Goal: Transaction & Acquisition: Purchase product/service

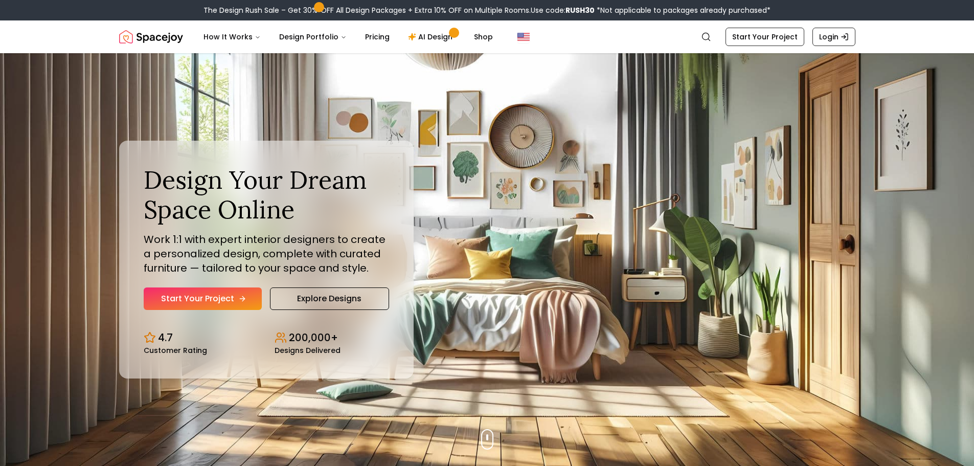
click at [234, 299] on link "Start Your Project" at bounding box center [203, 298] width 118 height 22
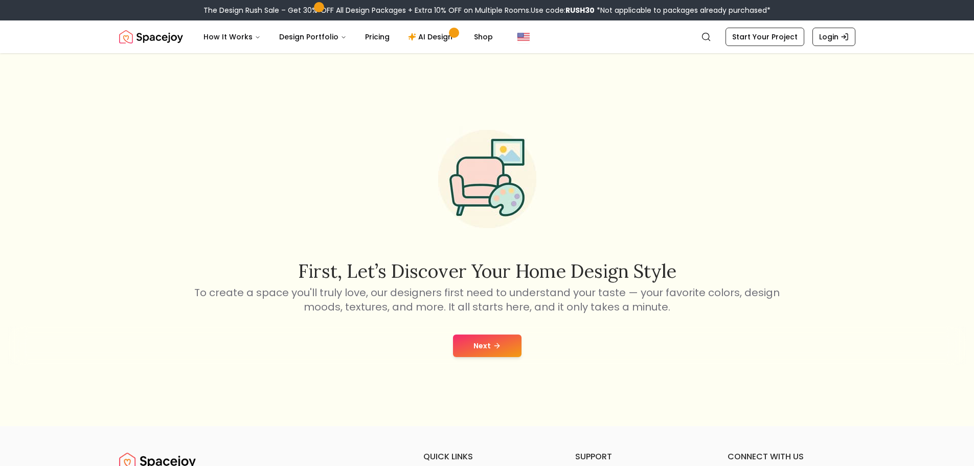
click at [483, 341] on button "Next" at bounding box center [487, 345] width 69 height 22
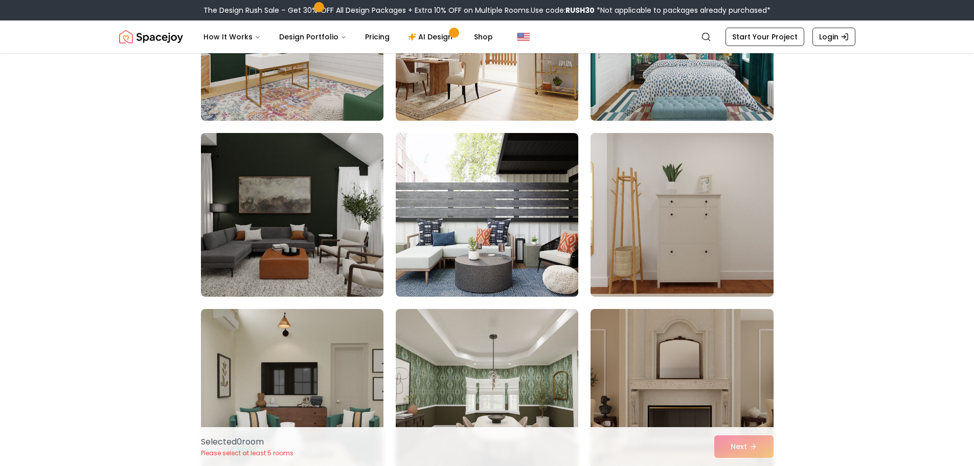
scroll to position [205, 0]
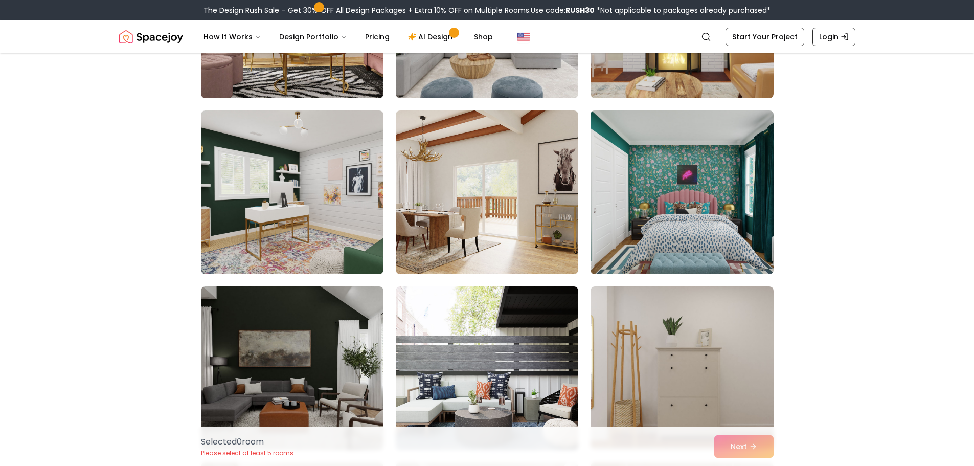
click at [691, 208] on img at bounding box center [682, 192] width 192 height 172
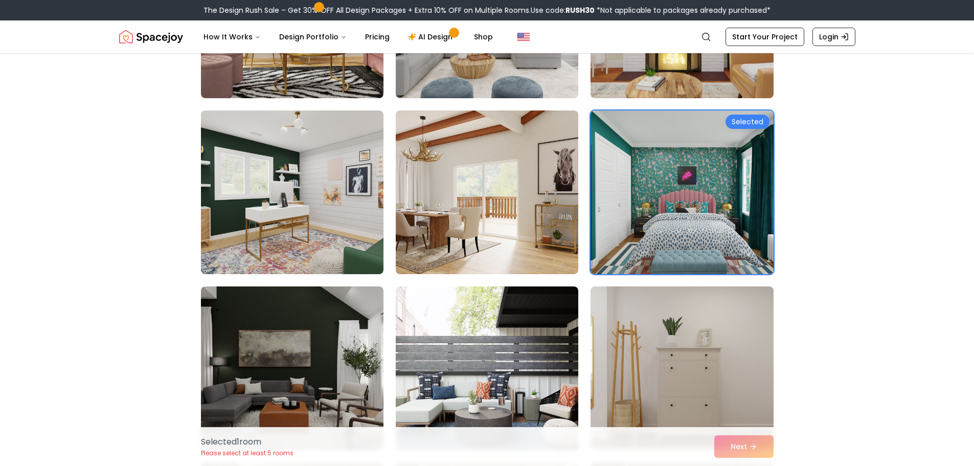
click at [749, 450] on div "Selected 1 room Please select at least 5 rooms Next" at bounding box center [487, 446] width 589 height 39
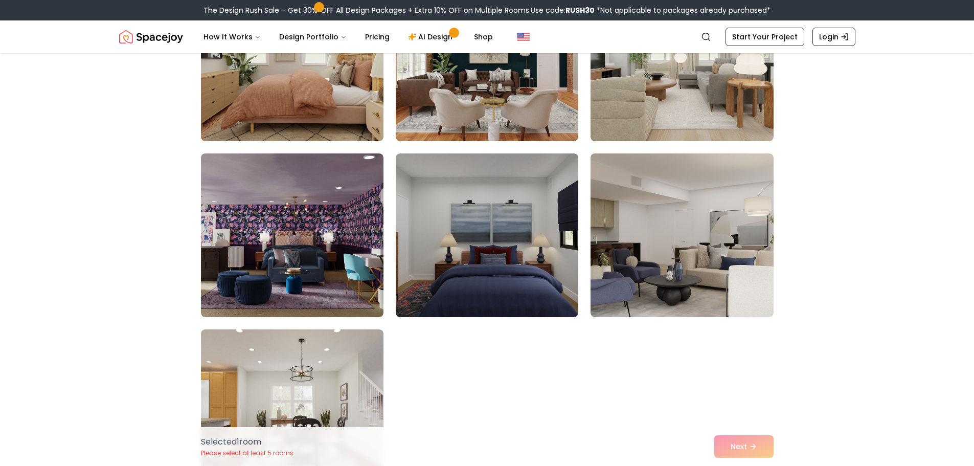
scroll to position [2148, 0]
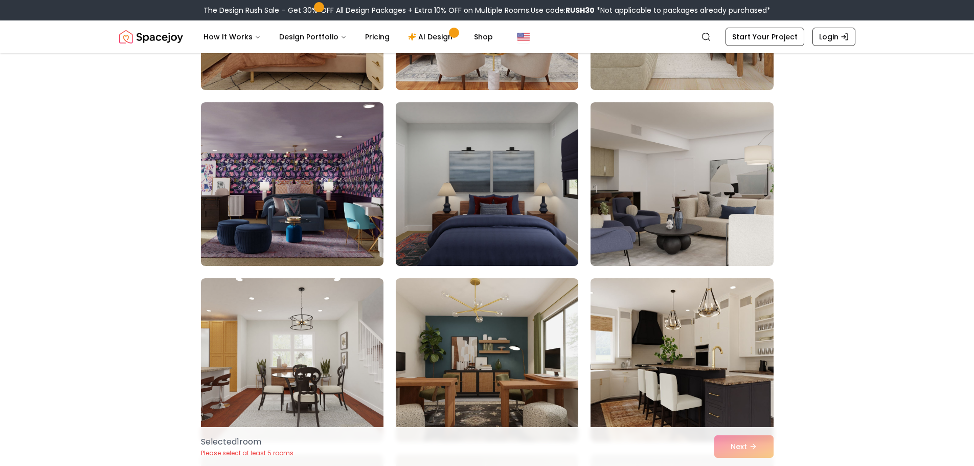
click at [517, 170] on img at bounding box center [487, 184] width 192 height 172
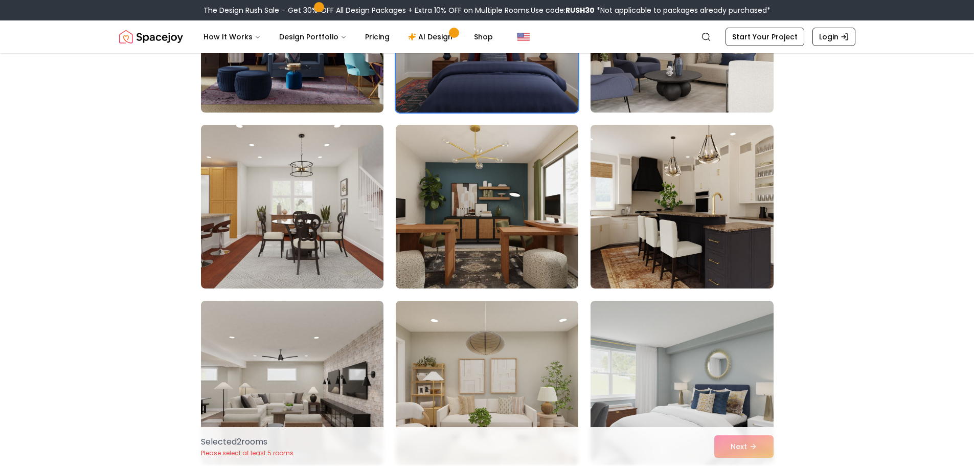
scroll to position [2454, 0]
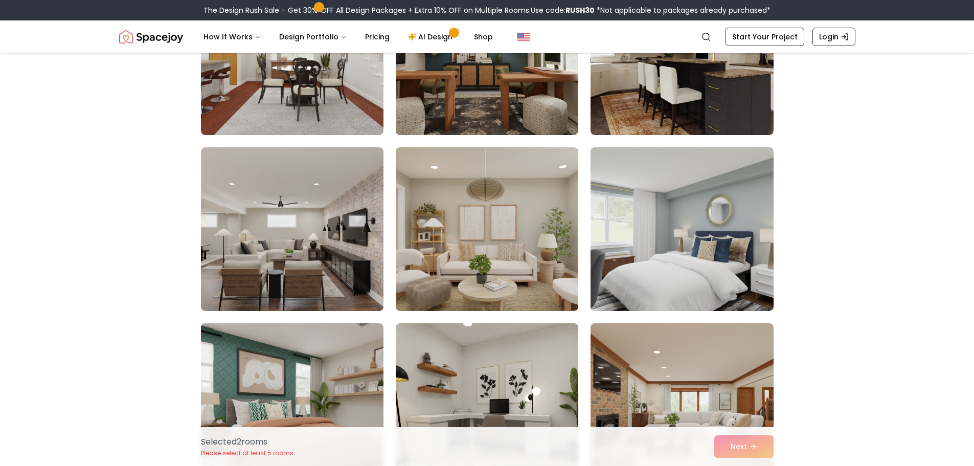
click at [665, 211] on img at bounding box center [682, 229] width 192 height 172
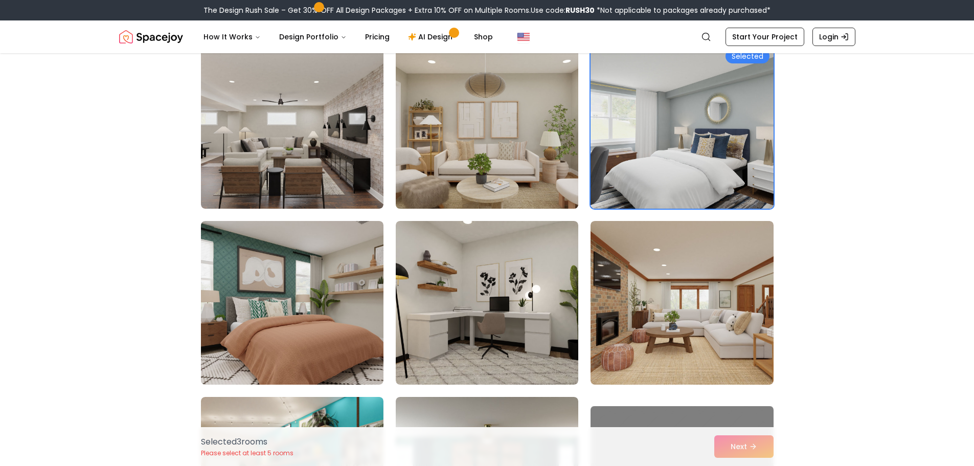
scroll to position [2659, 0]
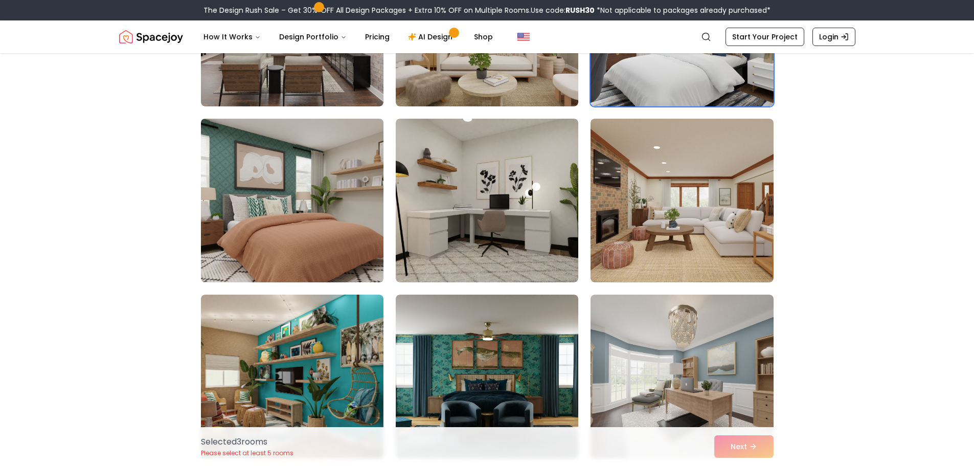
click at [303, 194] on img at bounding box center [292, 201] width 192 height 172
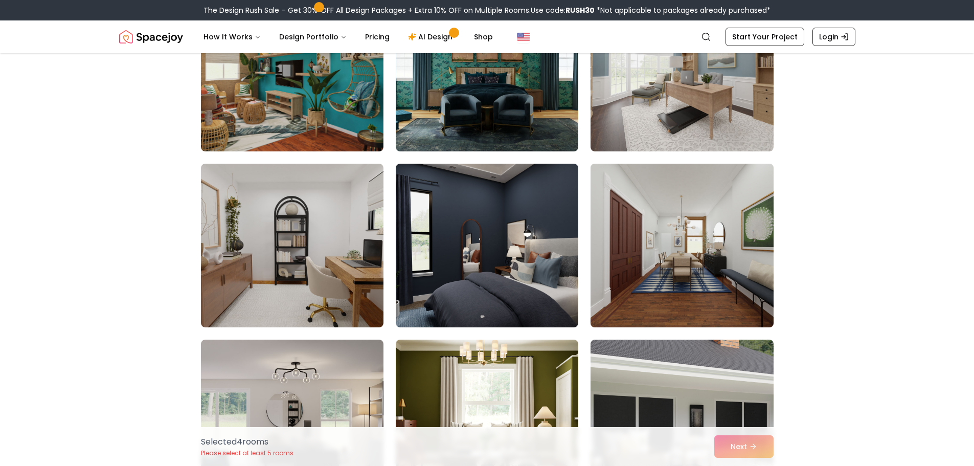
scroll to position [3017, 0]
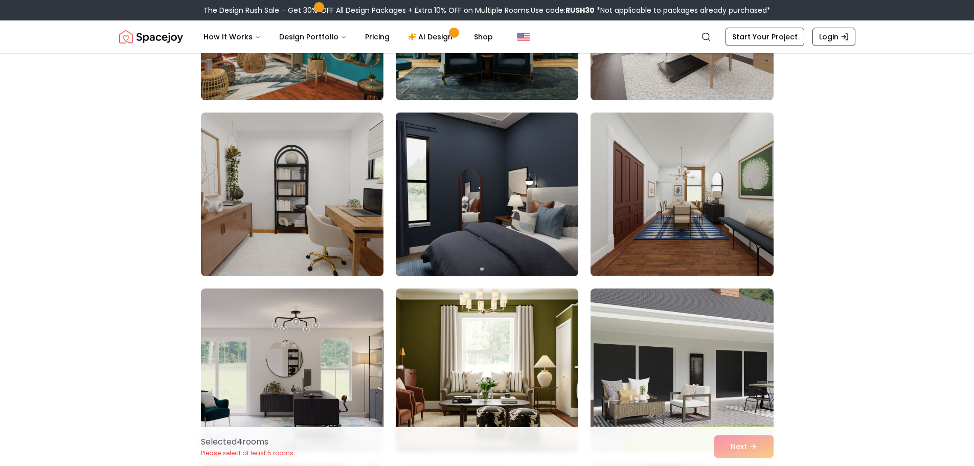
click at [519, 189] on img at bounding box center [487, 194] width 192 height 172
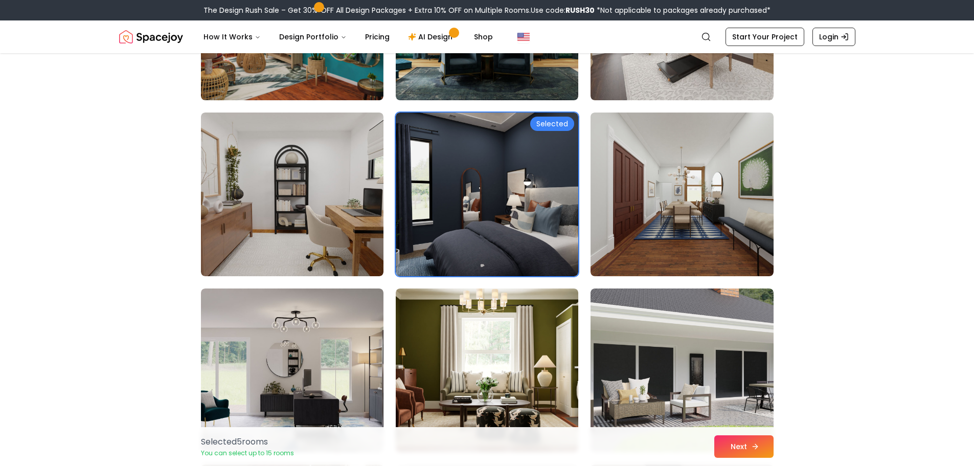
click at [737, 447] on button "Next" at bounding box center [743, 446] width 59 height 22
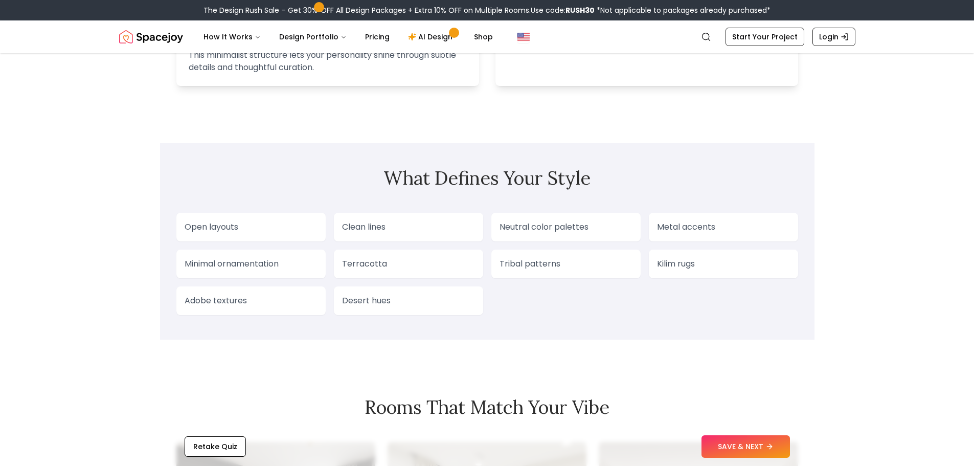
scroll to position [1023, 0]
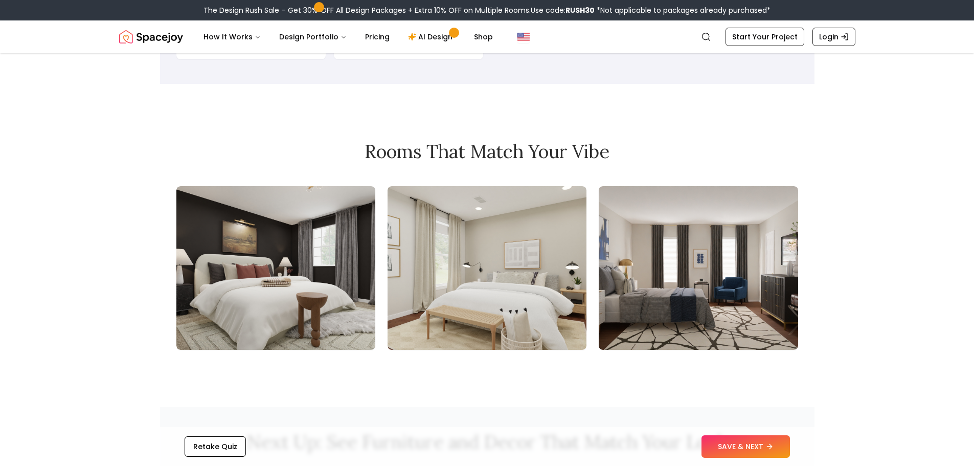
click at [294, 282] on img at bounding box center [275, 268] width 199 height 164
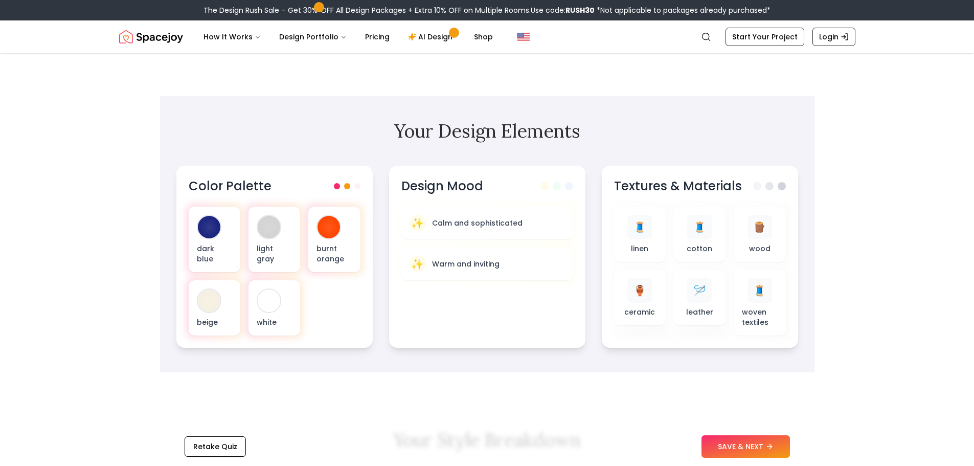
scroll to position [307, 0]
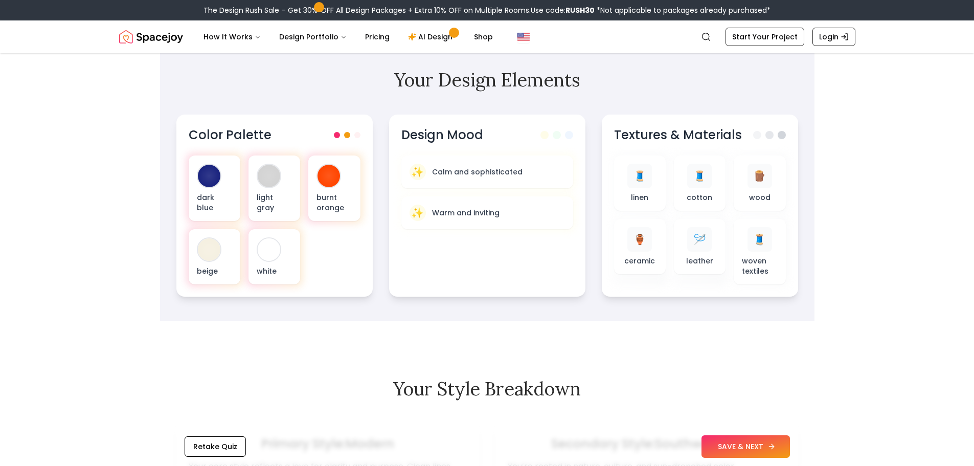
click at [751, 440] on button "SAVE & NEXT" at bounding box center [746, 446] width 88 height 22
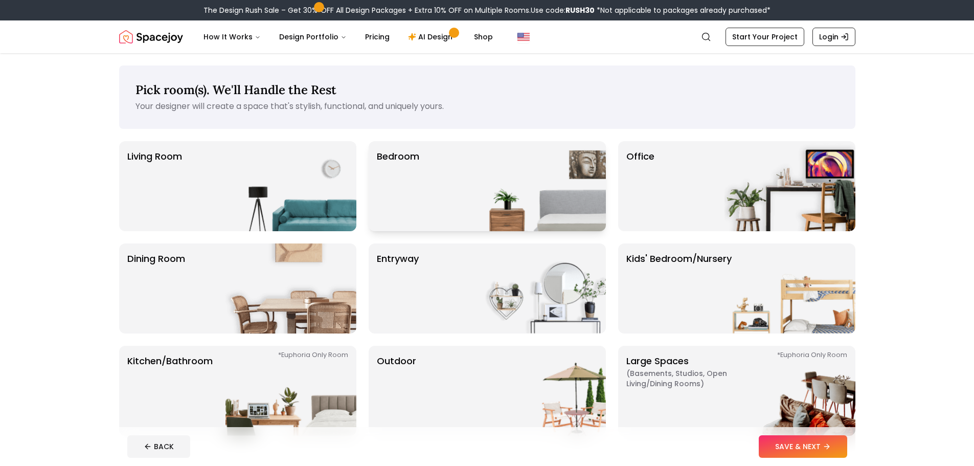
click at [519, 174] on img at bounding box center [540, 186] width 131 height 90
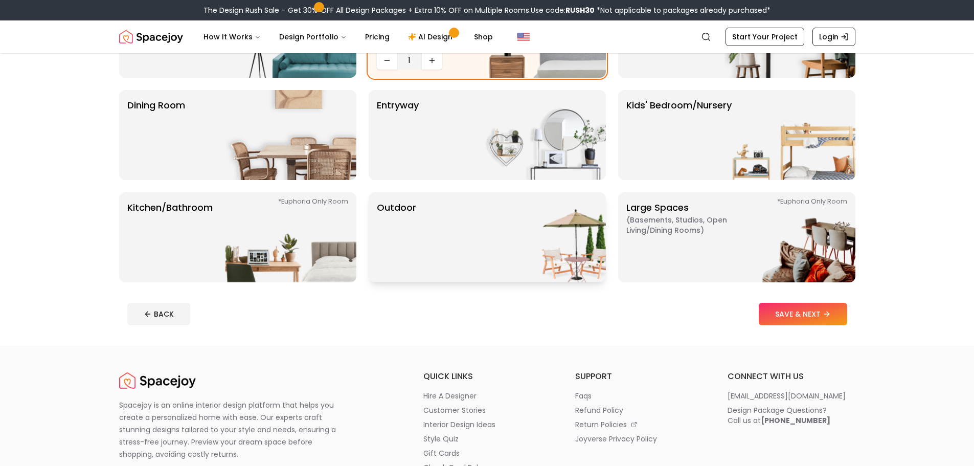
scroll to position [307, 0]
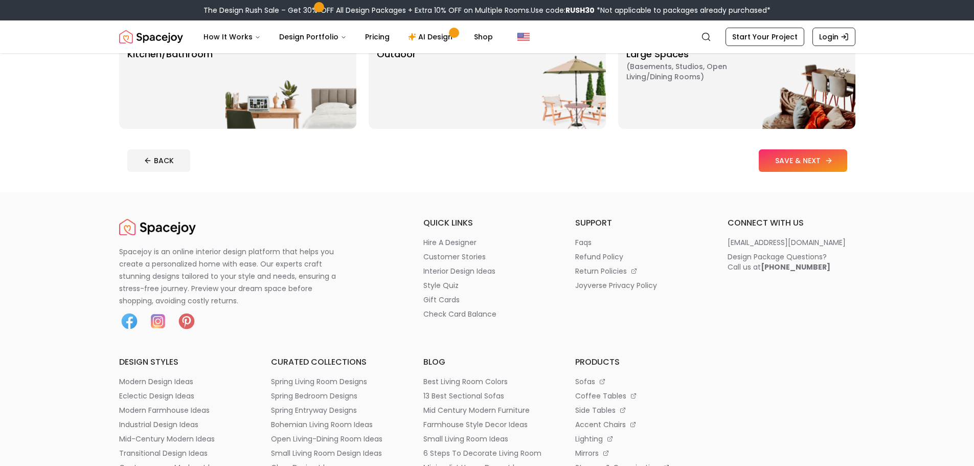
click at [799, 157] on button "SAVE & NEXT" at bounding box center [803, 160] width 88 height 22
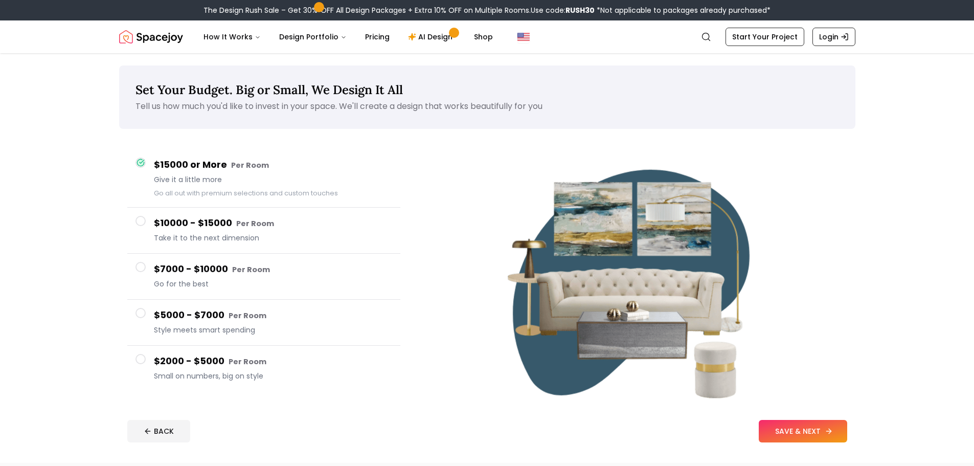
click at [801, 426] on button "SAVE & NEXT" at bounding box center [803, 431] width 88 height 22
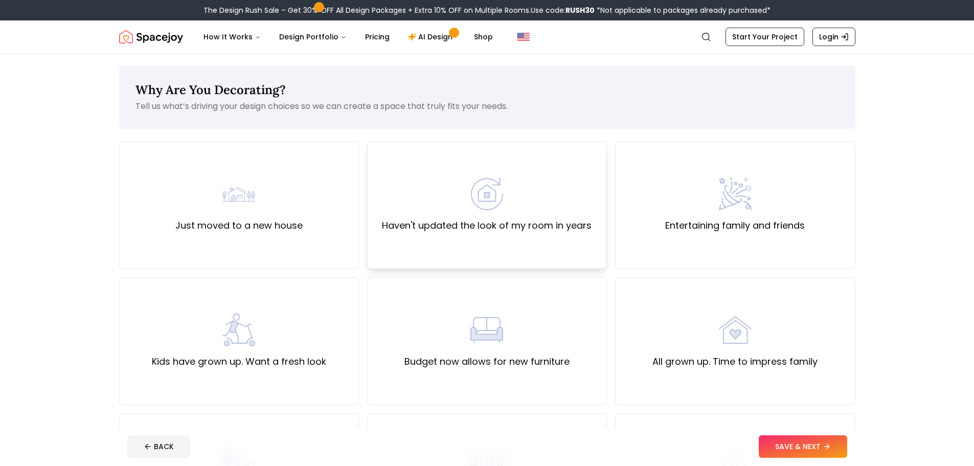
click at [468, 207] on div "Haven't updated the look of my room in years" at bounding box center [487, 204] width 210 height 55
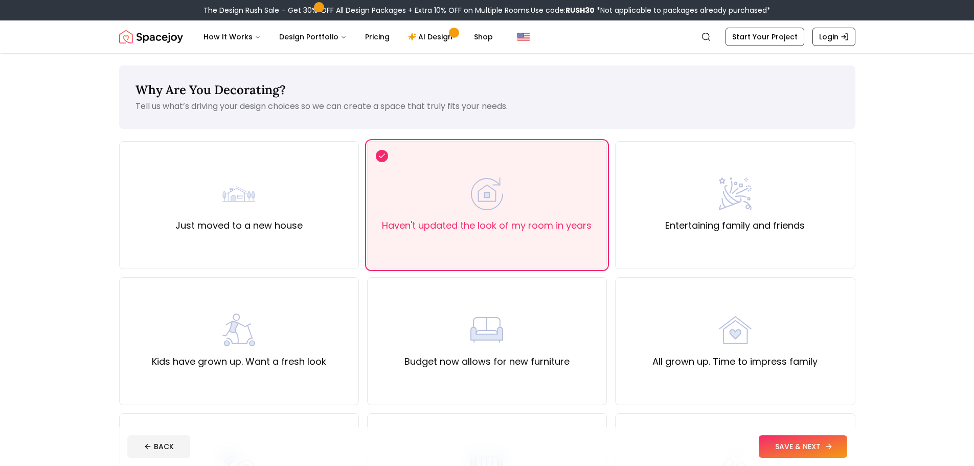
click at [806, 442] on button "SAVE & NEXT" at bounding box center [803, 446] width 88 height 22
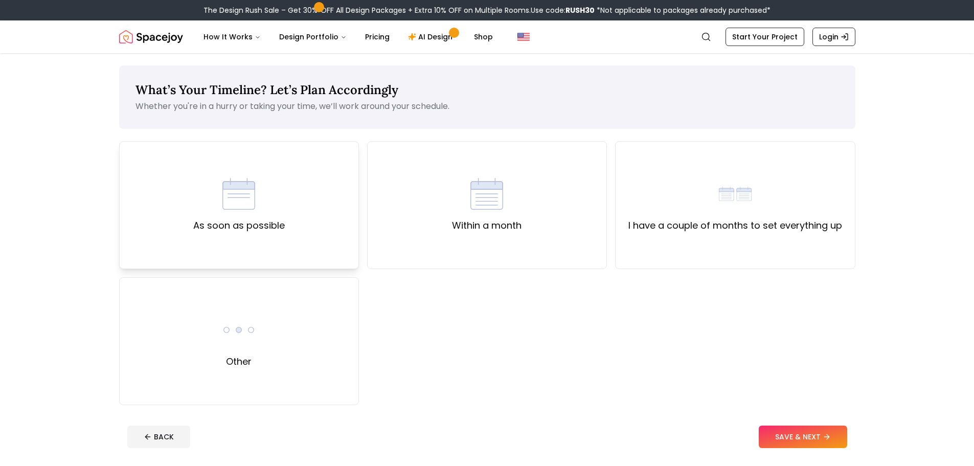
click at [250, 216] on div "As soon as possible" at bounding box center [239, 204] width 92 height 55
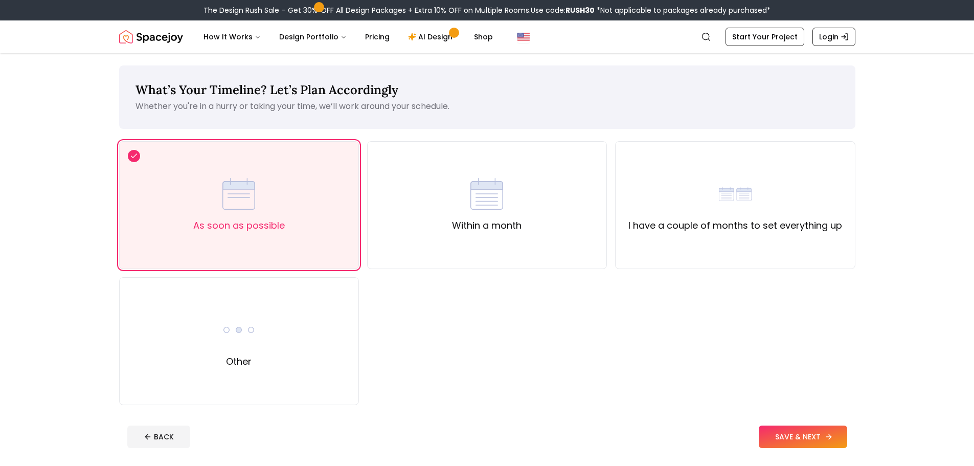
click at [817, 434] on button "SAVE & NEXT" at bounding box center [803, 436] width 88 height 22
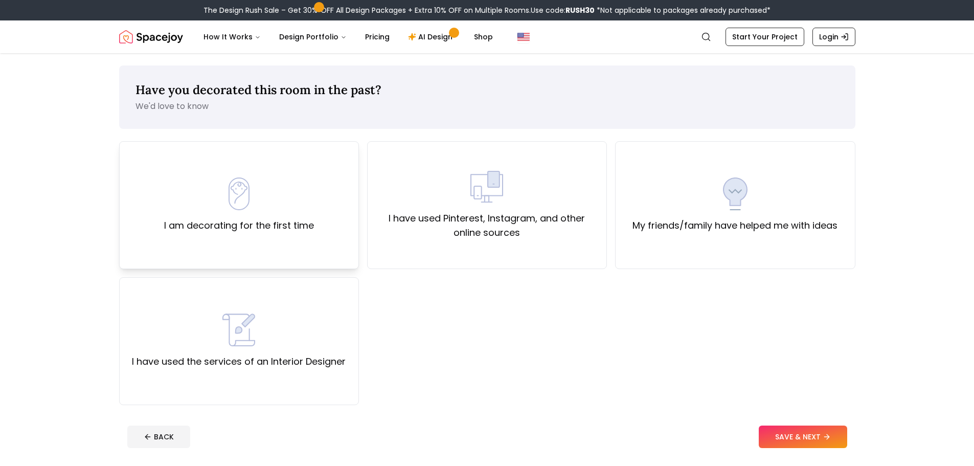
click at [227, 222] on label "I am decorating for the first time" at bounding box center [239, 225] width 150 height 14
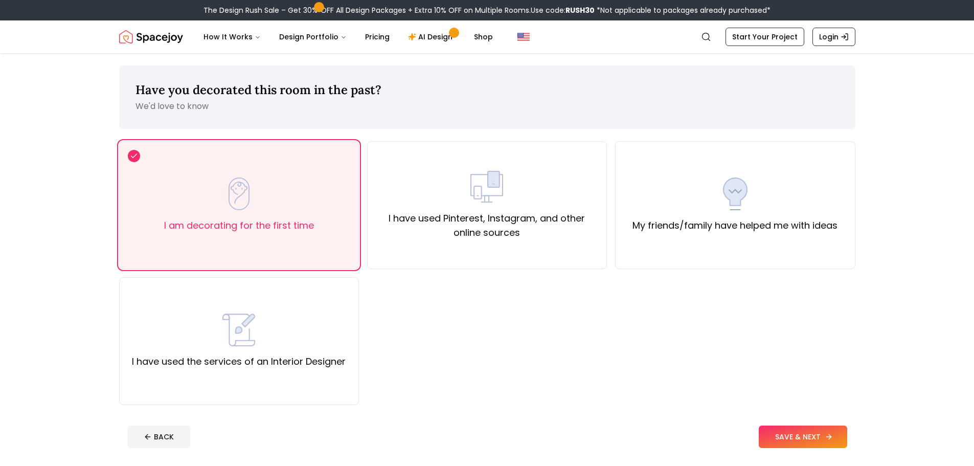
click at [814, 441] on button "SAVE & NEXT" at bounding box center [803, 436] width 88 height 22
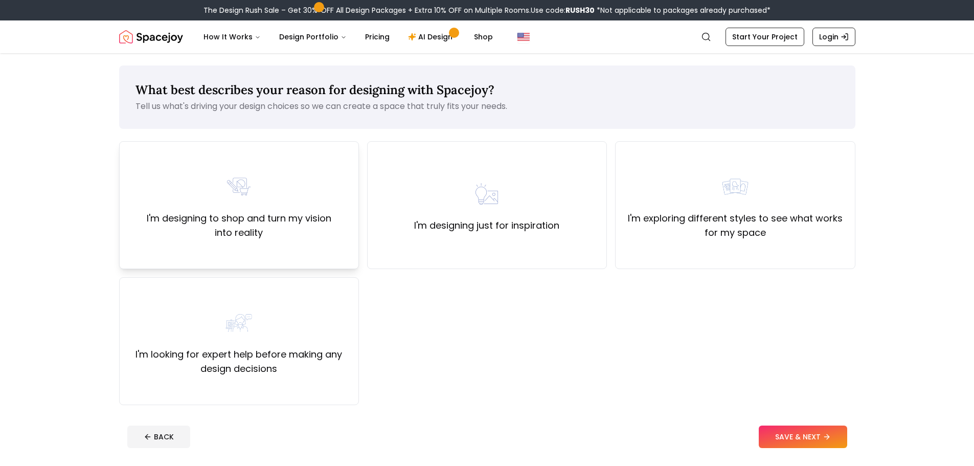
click at [287, 181] on div "I'm designing to shop and turn my vision into reality" at bounding box center [239, 205] width 222 height 70
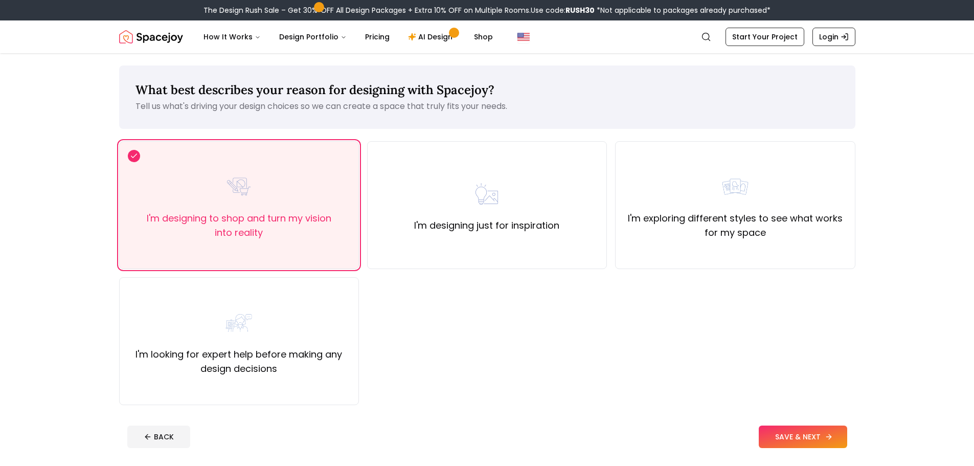
click at [817, 429] on button "SAVE & NEXT" at bounding box center [803, 436] width 88 height 22
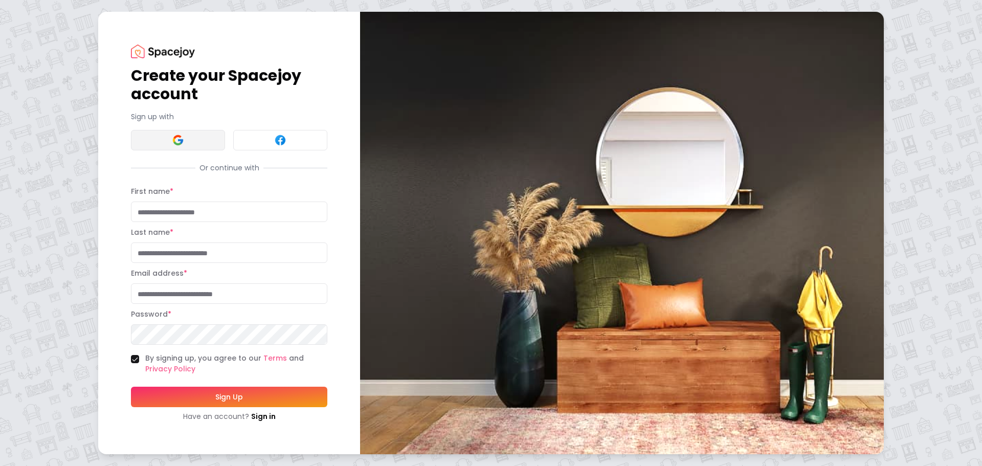
click at [195, 139] on button at bounding box center [178, 140] width 94 height 20
